Goal: Information Seeking & Learning: Understand process/instructions

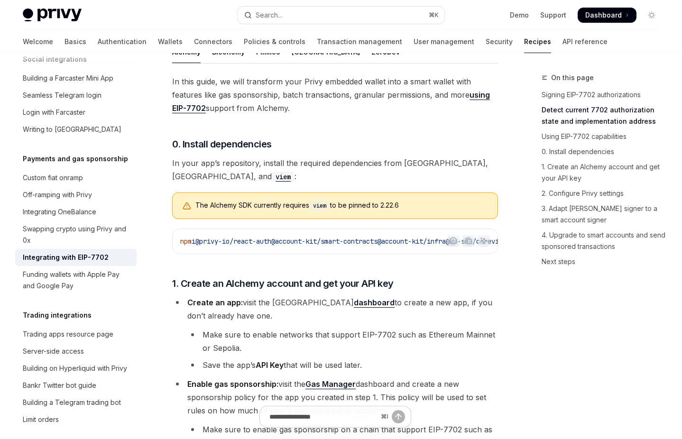
scroll to position [830, 0]
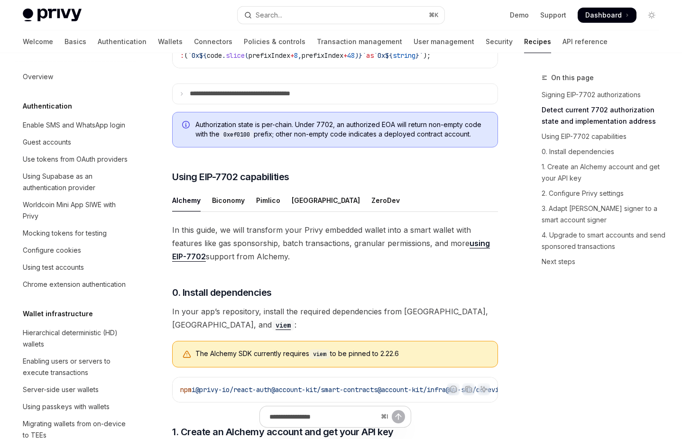
scroll to position [753, 0]
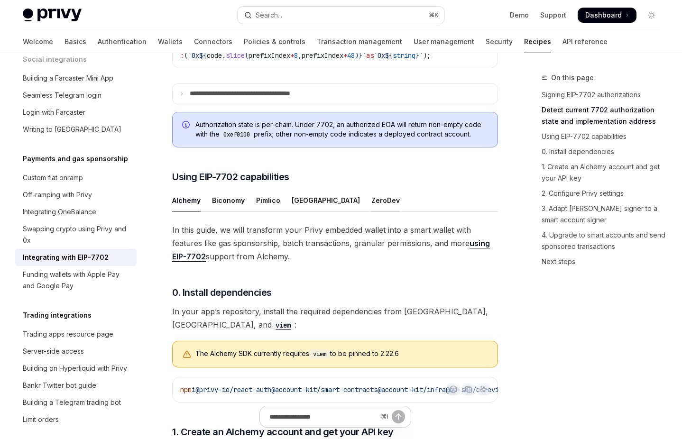
click at [372, 206] on div "ZeroDev" at bounding box center [386, 200] width 28 height 22
type textarea "*"
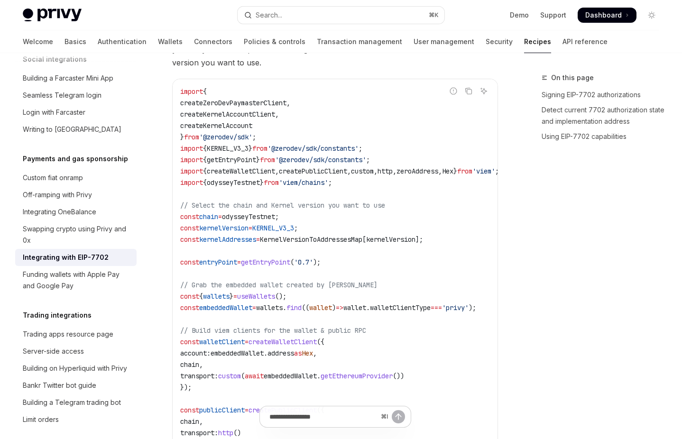
click at [275, 292] on span "useWallets" at bounding box center [256, 296] width 38 height 9
copy span "useWallets"
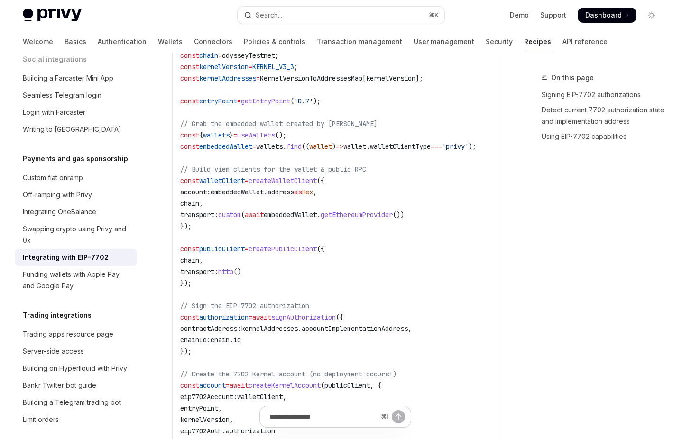
click at [385, 251] on code "import { createZeroDevPaymasterClient , createKernelAccountClient , createKerne…" at bounding box center [351, 187] width 342 height 524
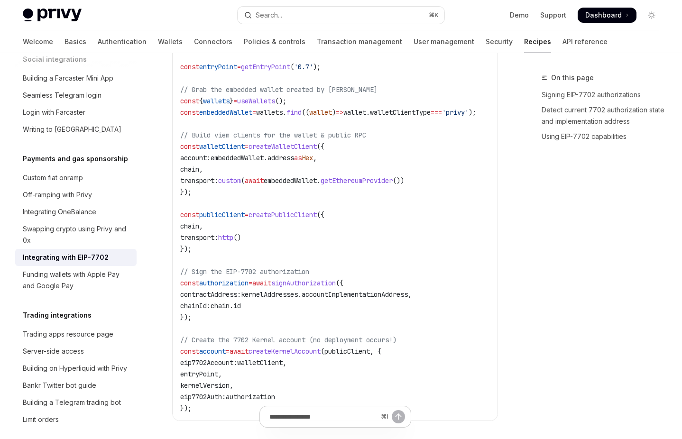
scroll to position [1506, 0]
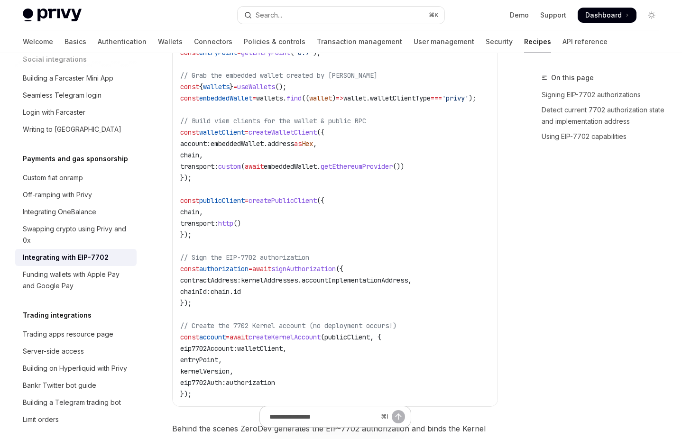
click at [374, 349] on code "import { createZeroDevPaymasterClient , createKernelAccountClient , createKerne…" at bounding box center [351, 138] width 342 height 524
click at [384, 322] on span "// Create the 7702 Kernel account (no deployment occurs!)" at bounding box center [288, 326] width 216 height 9
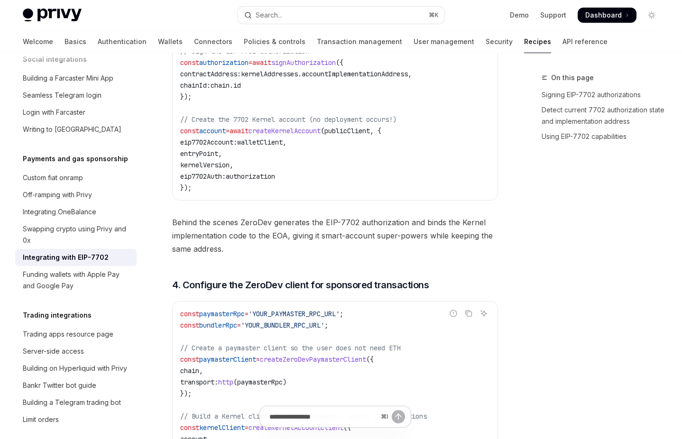
scroll to position [1710, 0]
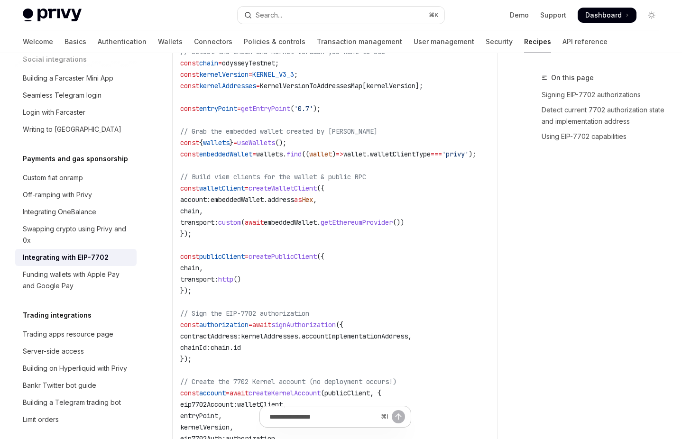
scroll to position [1452, 0]
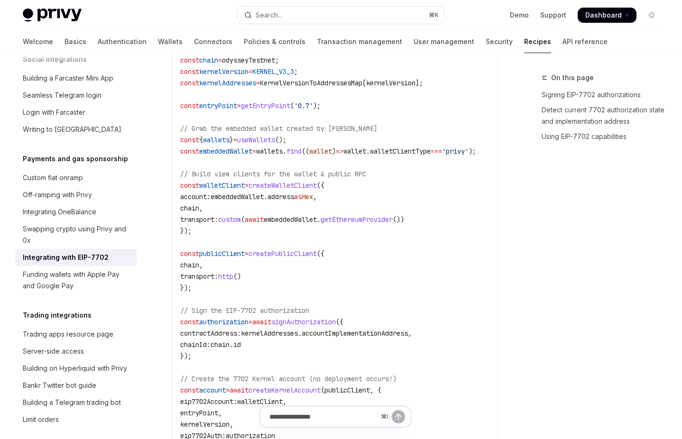
click at [383, 237] on code "import { createZeroDevPaymasterClient , createKernelAccountClient , createKerne…" at bounding box center [351, 191] width 342 height 524
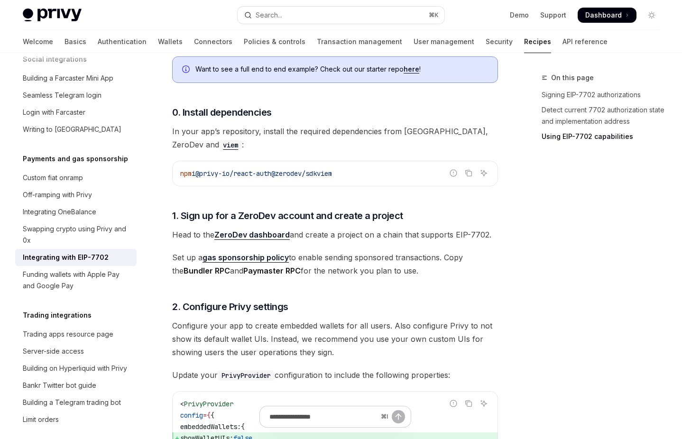
scroll to position [861, 0]
